Goal: Information Seeking & Learning: Learn about a topic

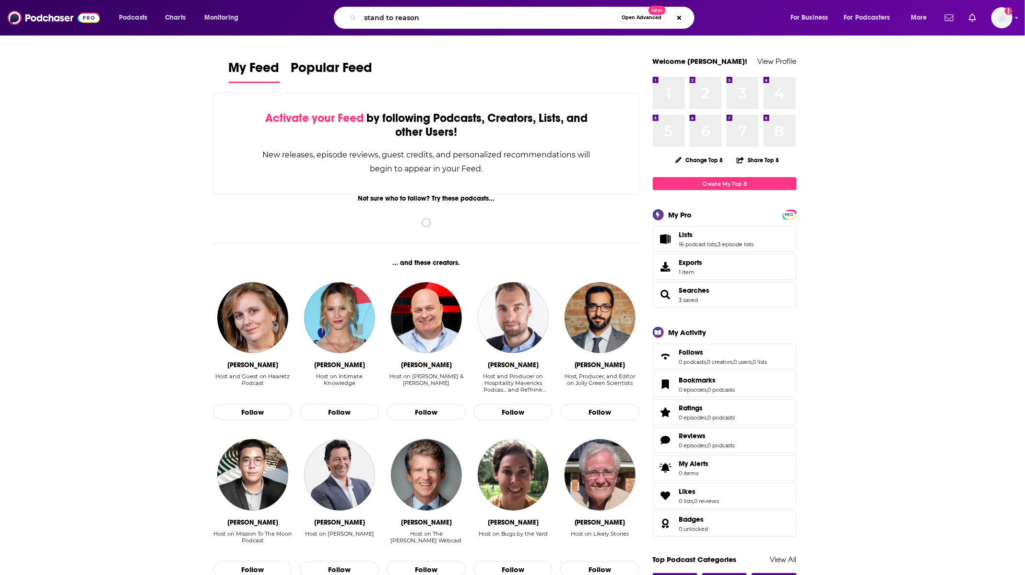
type input "stand to reason"
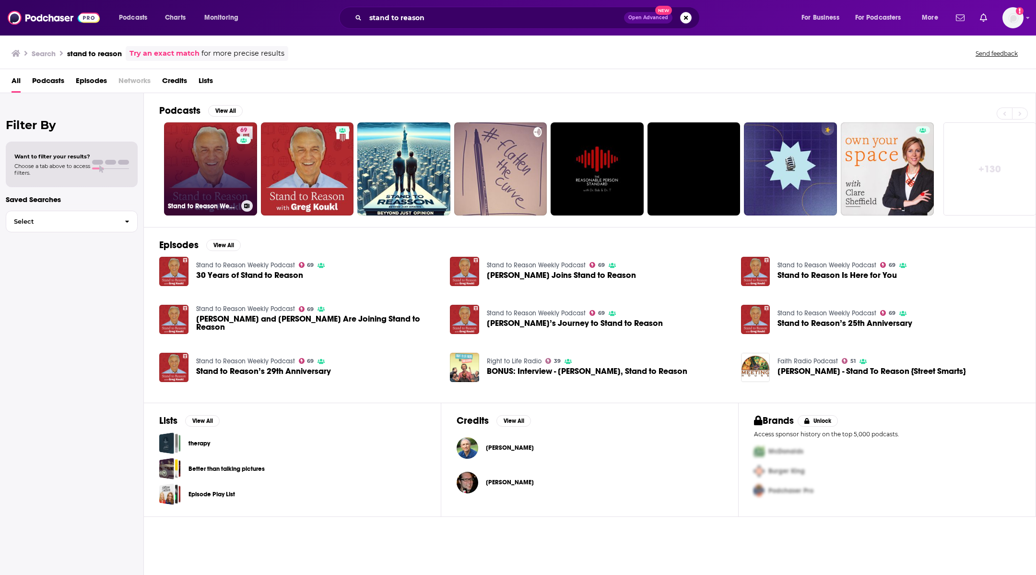
click at [192, 147] on link "69 Stand to Reason Weekly Podcast" at bounding box center [210, 168] width 93 height 93
